Goal: Task Accomplishment & Management: Manage account settings

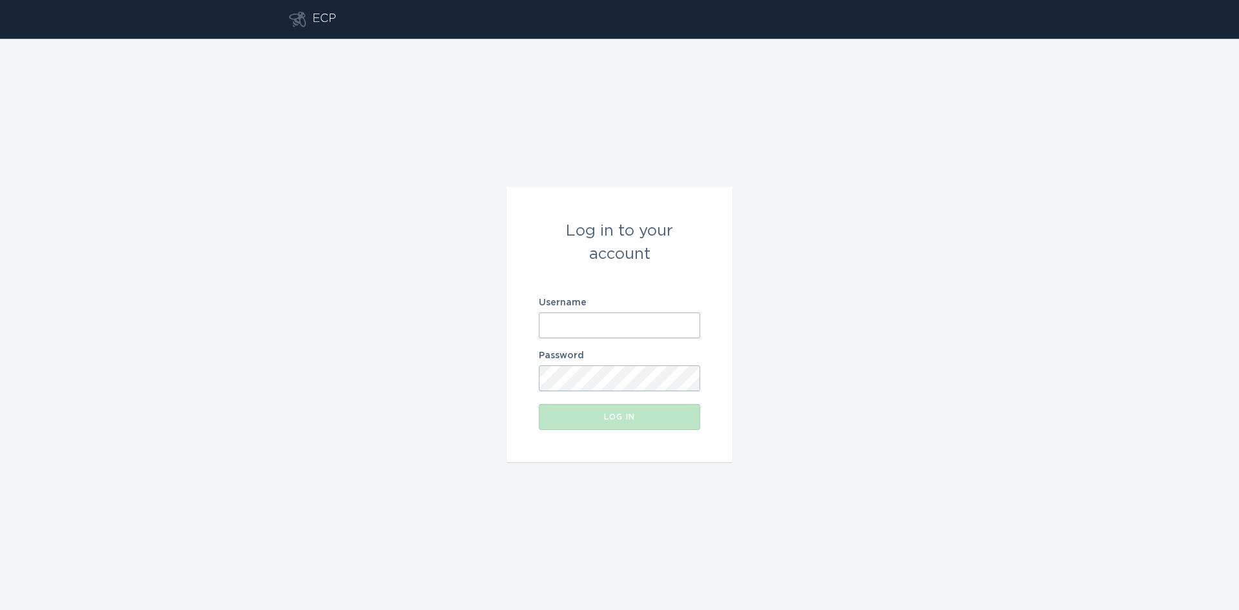
click at [608, 325] on input "Username" at bounding box center [619, 325] width 161 height 26
click at [0, 609] on com-1password-button at bounding box center [0, 610] width 0 height 0
type input "[EMAIL_ADDRESS][DOMAIN_NAME]"
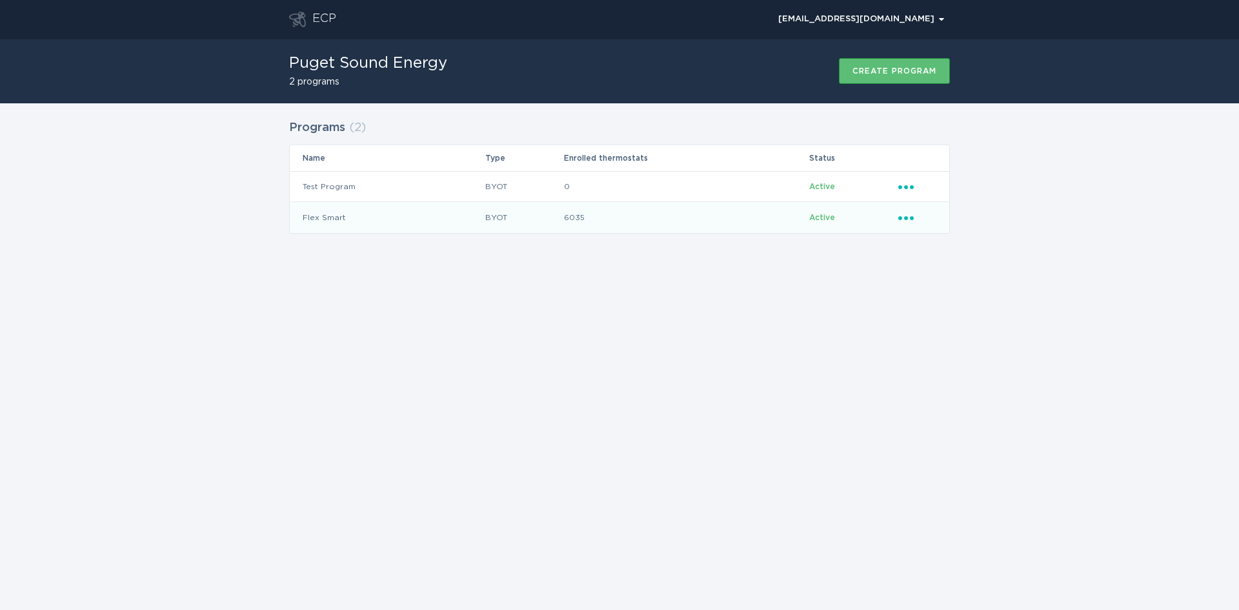
click at [907, 217] on icon "Popover menu" at bounding box center [905, 218] width 15 height 4
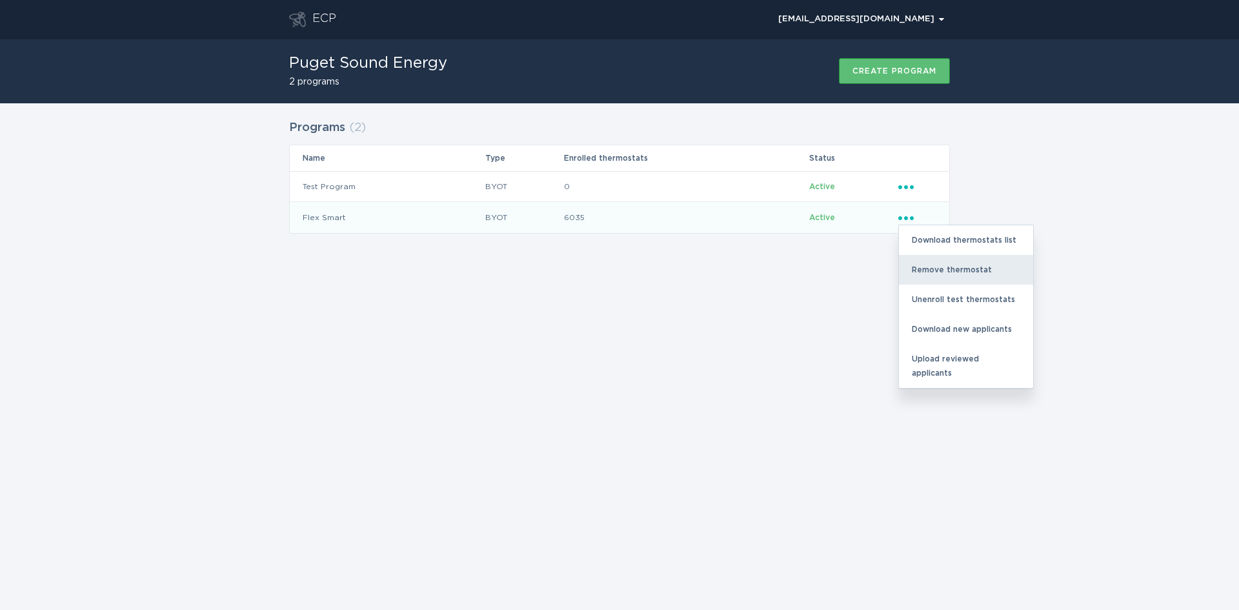
click at [951, 272] on div "Remove thermostat" at bounding box center [966, 270] width 134 height 30
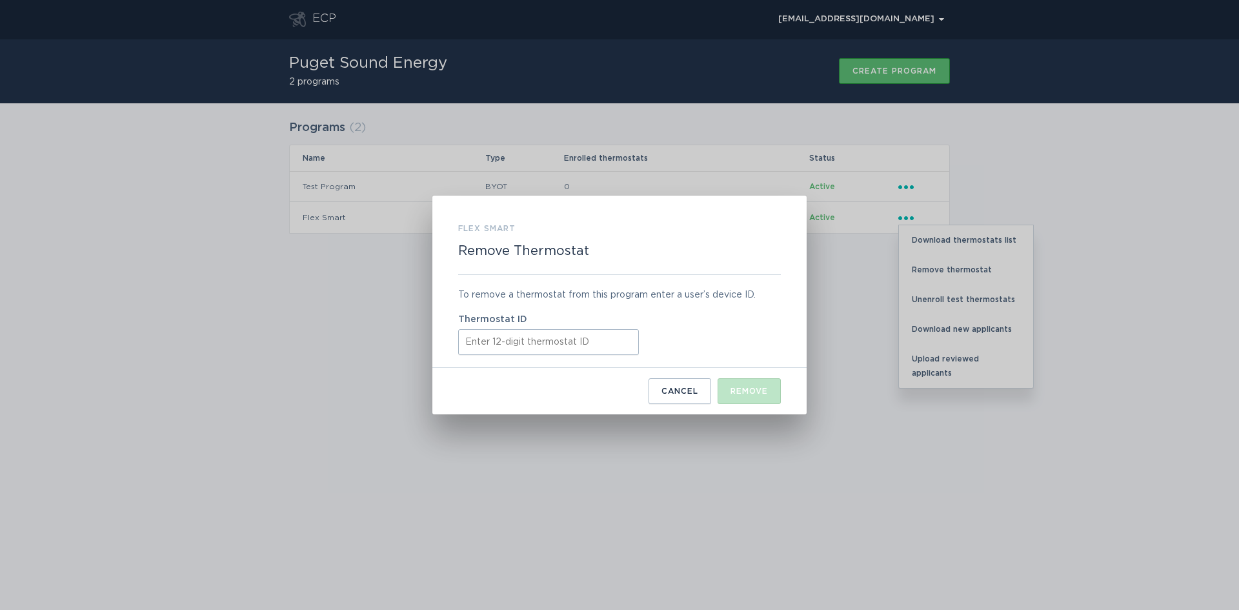
click at [479, 343] on input "Thermostat ID" at bounding box center [548, 342] width 181 height 26
paste input "511845591269"
type input "511845591269"
click at [753, 392] on div "Remove" at bounding box center [748, 391] width 37 height 8
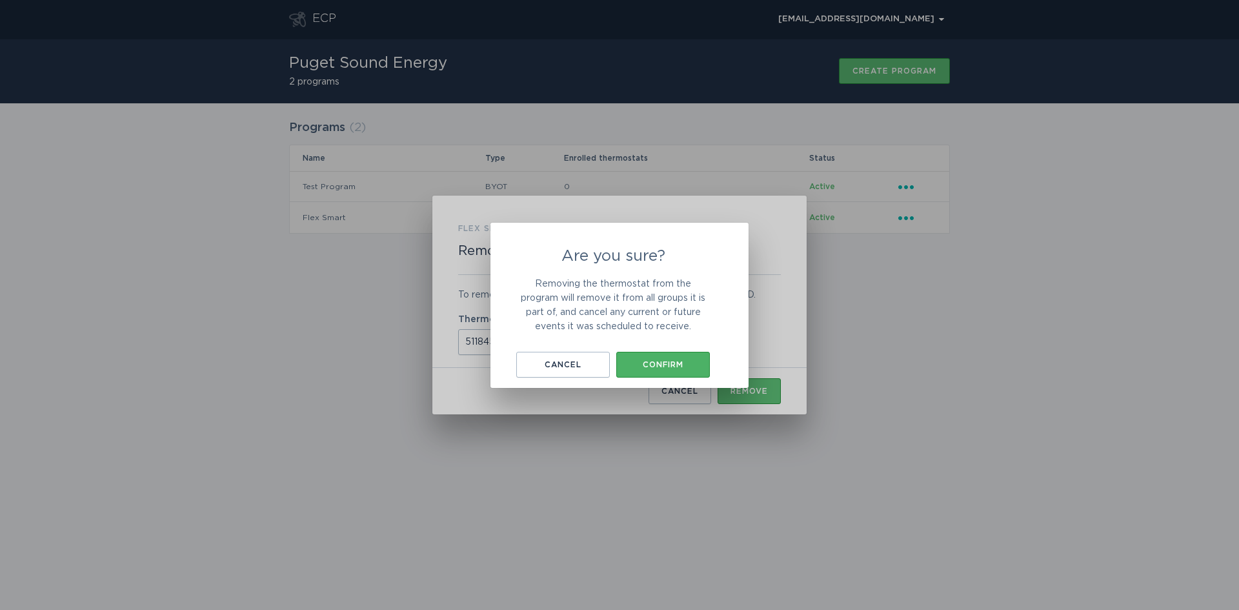
click at [667, 361] on div "Confirm" at bounding box center [663, 365] width 81 height 8
